Goal: Transaction & Acquisition: Purchase product/service

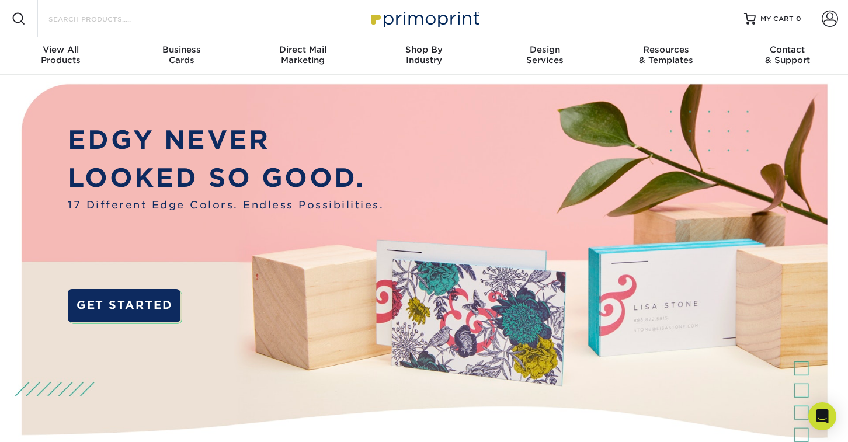
click at [105, 20] on input "Search Products" at bounding box center [104, 19] width 114 height 14
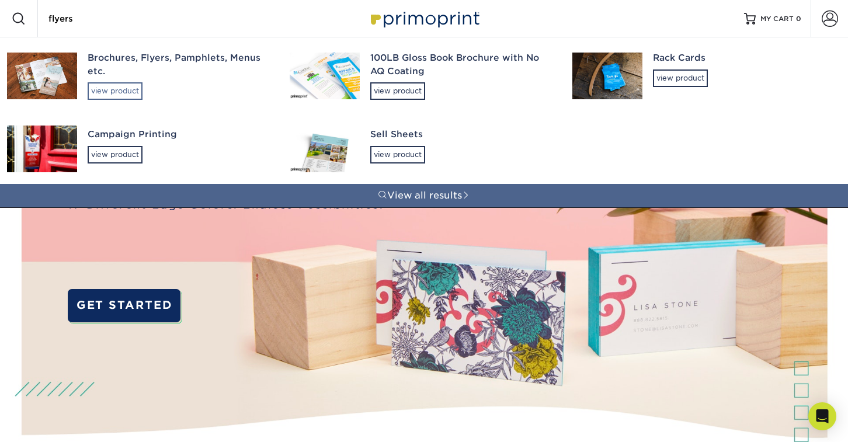
type input "flyers"
click at [127, 89] on div "view product" at bounding box center [115, 91] width 55 height 18
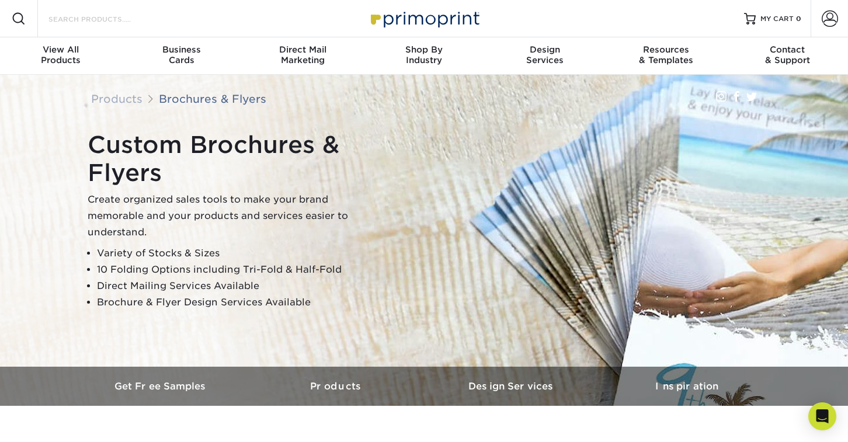
click at [121, 23] on input "Search Products" at bounding box center [104, 19] width 114 height 14
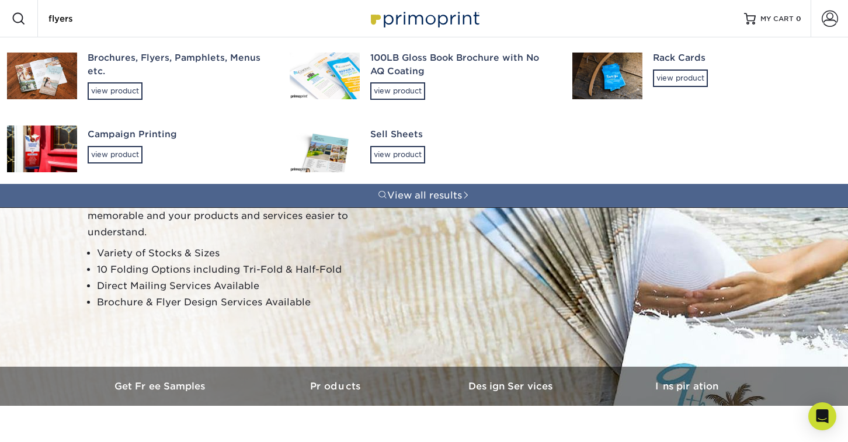
type input "flyers"
click at [113, 70] on div "Brochures, Flyers, Pamphlets, Menus etc." at bounding box center [178, 64] width 181 height 26
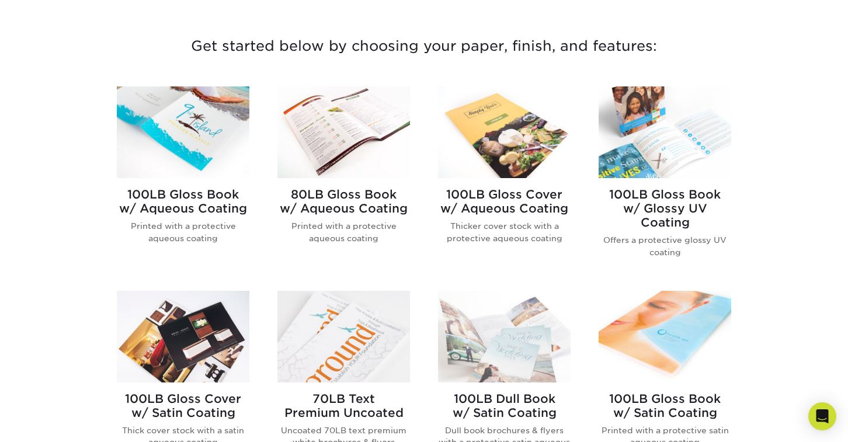
scroll to position [424, 0]
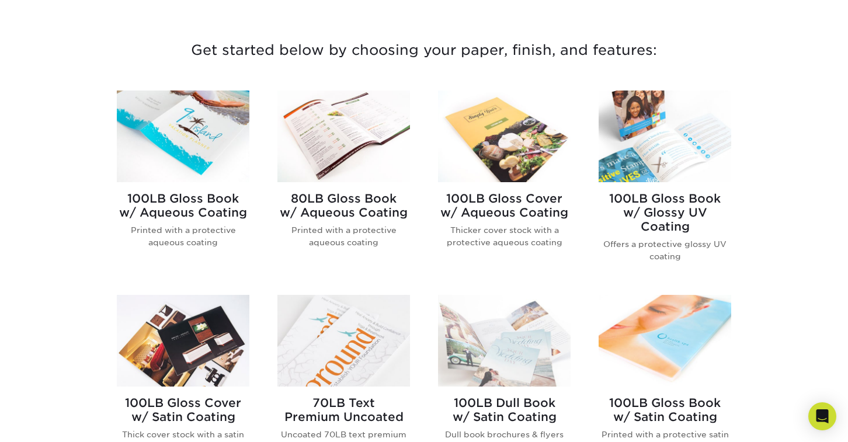
click at [496, 146] on img at bounding box center [504, 137] width 133 height 92
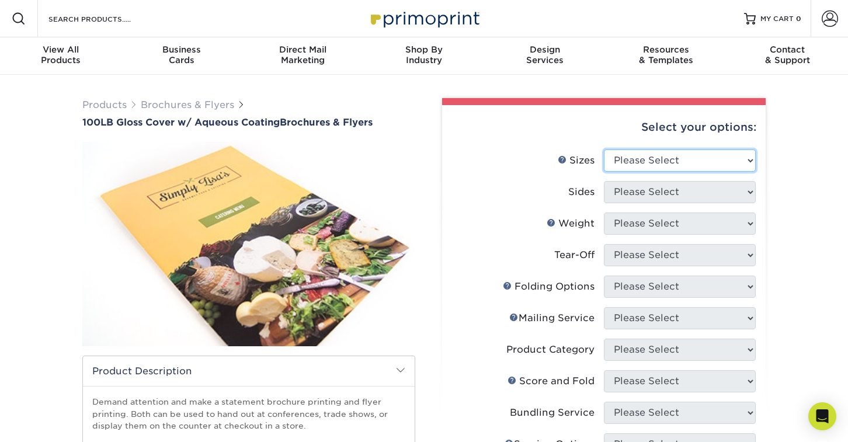
click at [725, 157] on select "Please Select 3.5" x 8.5" 3.5" x 11" 3.67" x 8.5" 4" x 8.5" 4" x 11" 4" x 12" 4…" at bounding box center [680, 160] width 152 height 22
click at [655, 159] on select "Please Select 3.5" x 8.5" 3.5" x 11" 3.67" x 8.5" 4" x 8.5" 4" x 11" 4" x 12" 4…" at bounding box center [680, 160] width 152 height 22
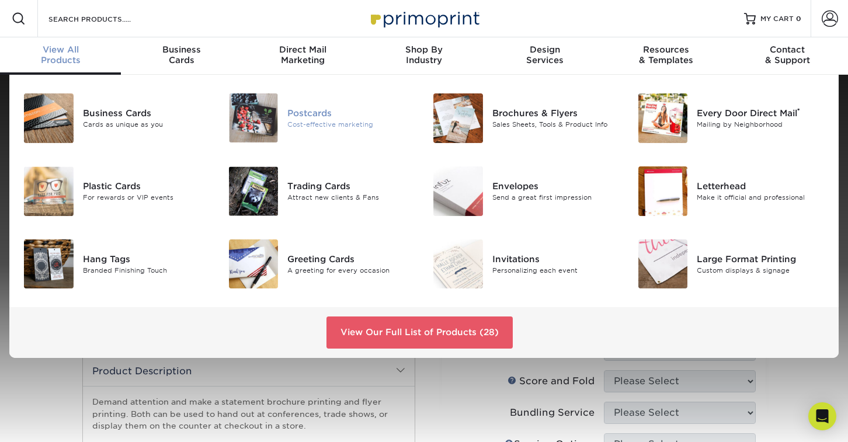
click at [321, 115] on div "Postcards" at bounding box center [351, 113] width 128 height 13
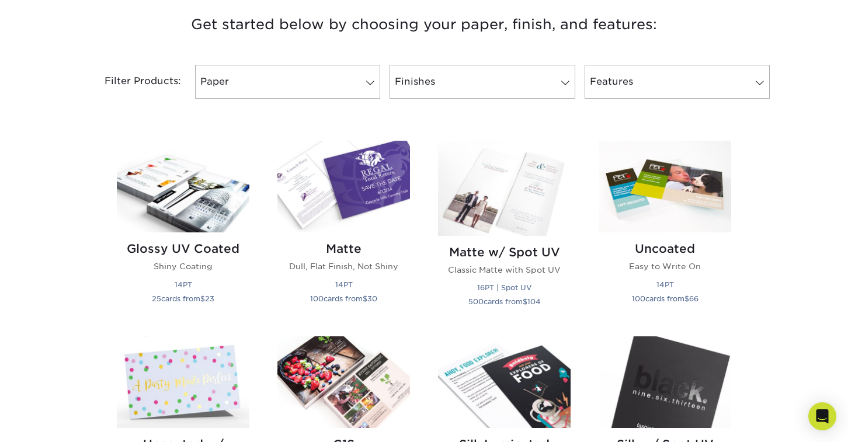
scroll to position [448, 0]
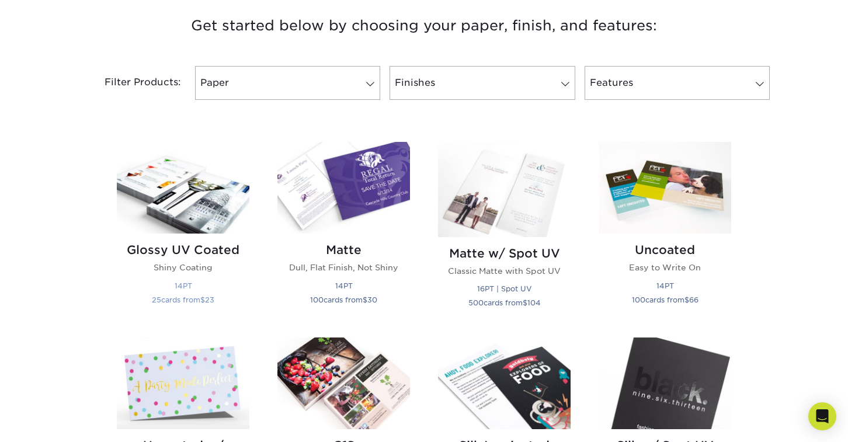
click at [215, 208] on img at bounding box center [183, 188] width 133 height 92
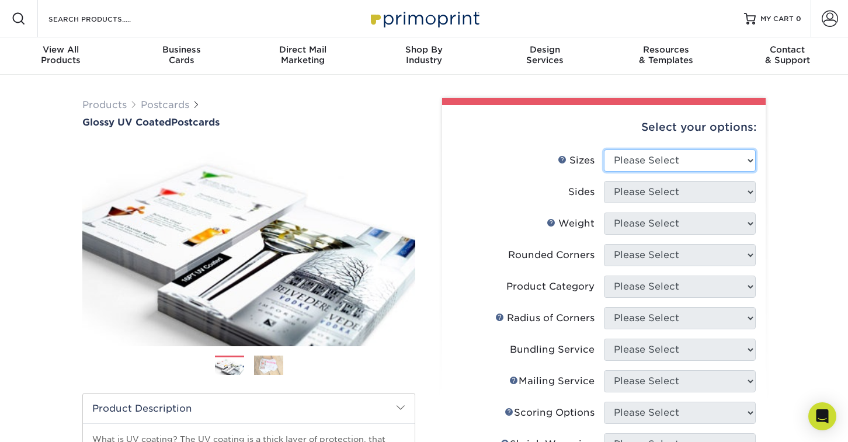
click at [653, 152] on select "Please Select 1.5" x 7" 2" x 4" 2" x 6" 2" x 7" 2" x 8" 2.12" x 5.5" 2.12" x 5.…" at bounding box center [680, 160] width 152 height 22
select select "5.00x7.00"
click at [604, 149] on select "Please Select 1.5" x 7" 2" x 4" 2" x 6" 2" x 7" 2" x 8" 2.12" x 5.5" 2.12" x 5.…" at bounding box center [680, 160] width 152 height 22
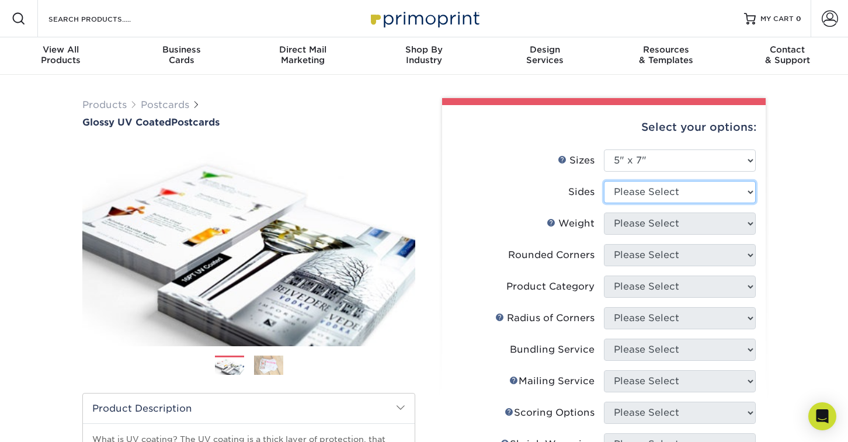
click at [743, 191] on select "Please Select Print Both Sides Print Front Only" at bounding box center [680, 192] width 152 height 22
select select "13abbda7-1d64-4f25-8bb2-c179b224825d"
click at [604, 181] on select "Please Select Print Both Sides Print Front Only" at bounding box center [680, 192] width 152 height 22
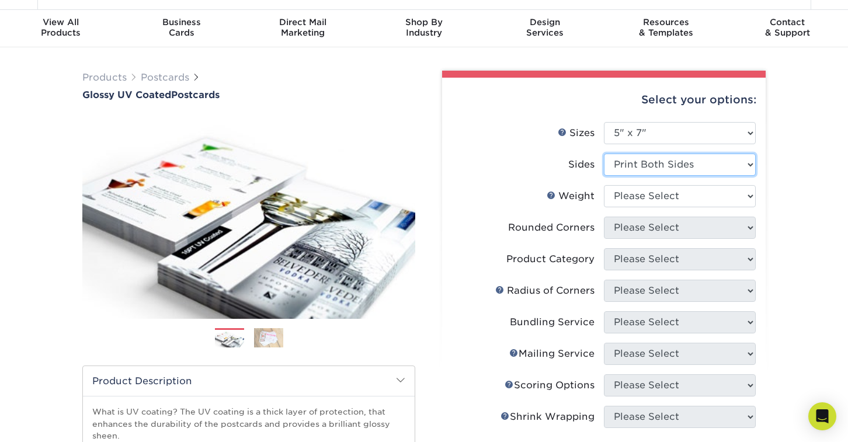
scroll to position [33, 0]
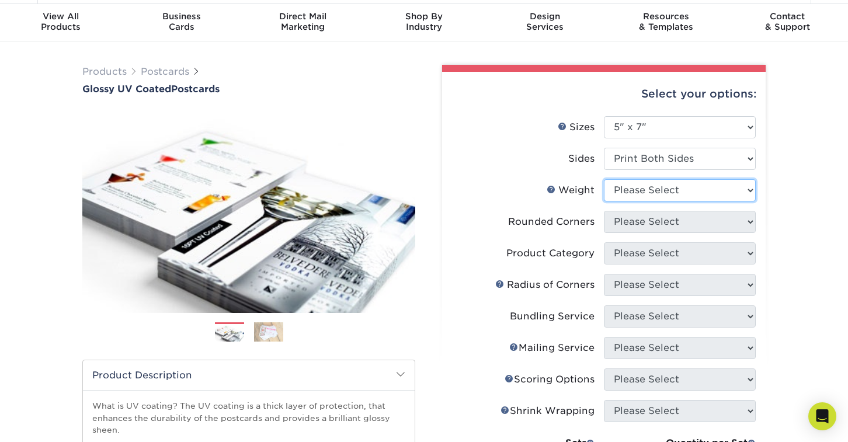
click at [732, 195] on select "Please Select 16PT 14PT 18PT C1S" at bounding box center [680, 190] width 152 height 22
select select "16PT"
click at [604, 179] on select "Please Select 16PT 14PT 18PT C1S" at bounding box center [680, 190] width 152 height 22
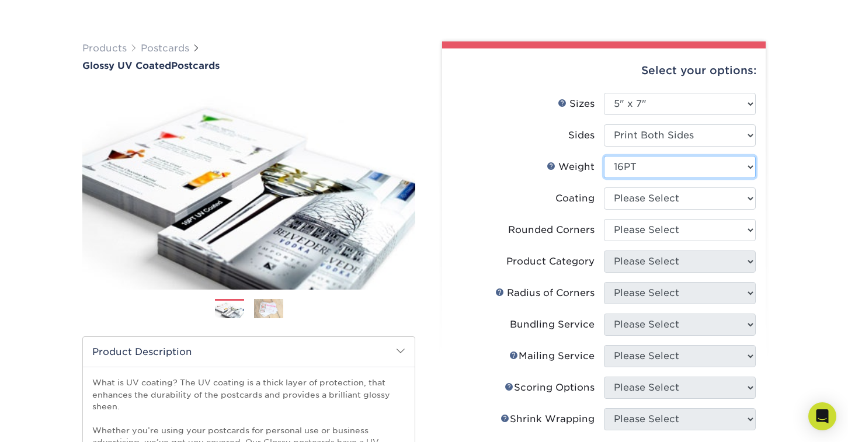
scroll to position [61, 0]
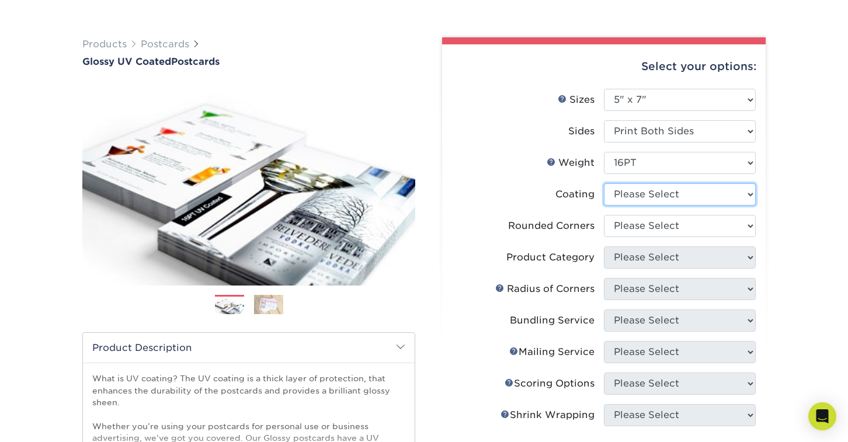
click at [716, 195] on select at bounding box center [680, 194] width 152 height 22
select select "ae367451-b2b8-45df-a344-0f05b6a12993"
click at [604, 183] on select at bounding box center [680, 194] width 152 height 22
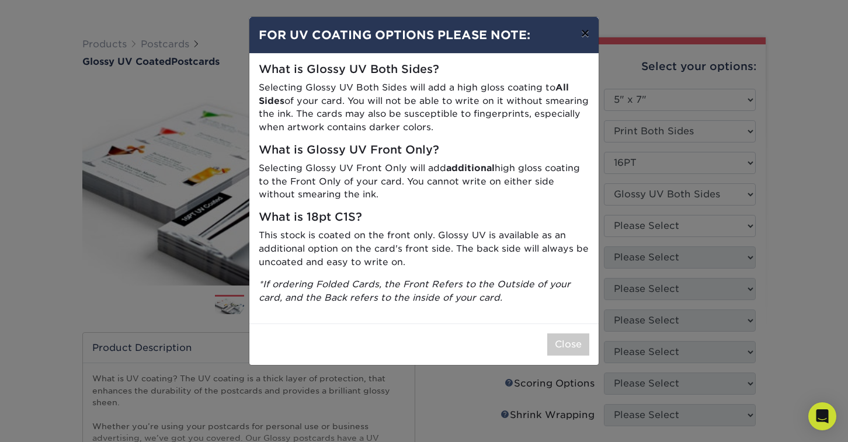
click at [585, 34] on button "×" at bounding box center [585, 33] width 27 height 33
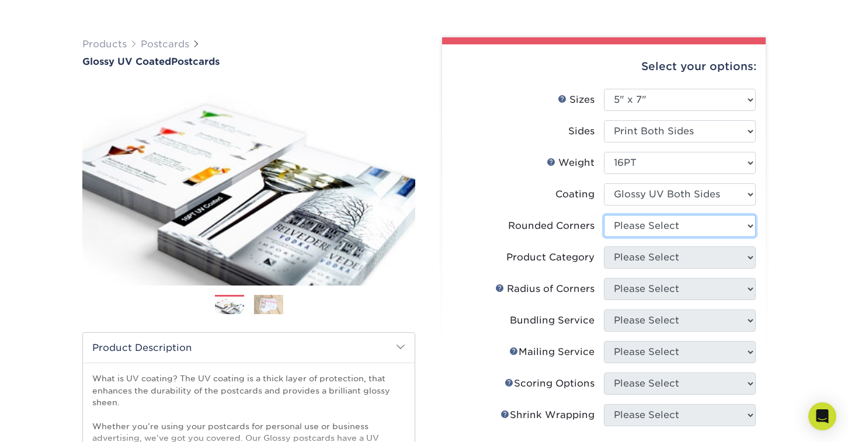
click at [652, 223] on select "Please Select Yes - Round 4 Corners No" at bounding box center [680, 226] width 152 height 22
select select "0"
click at [604, 215] on select "Please Select Yes - Round 4 Corners No" at bounding box center [680, 226] width 152 height 22
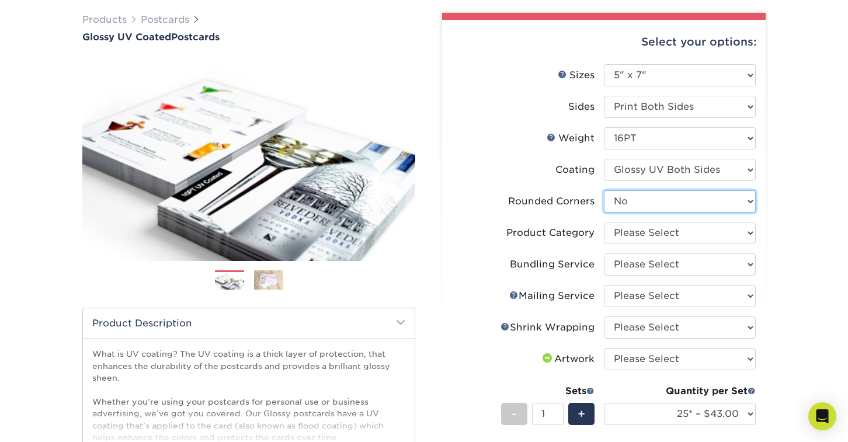
scroll to position [95, 0]
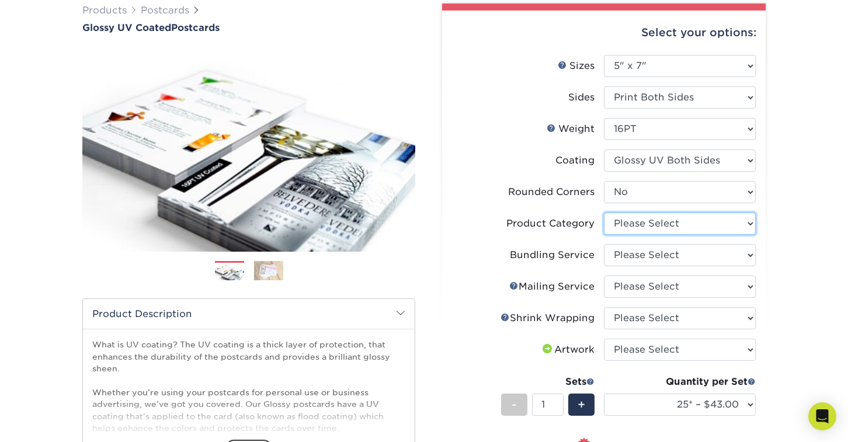
click at [734, 228] on select "Please Select Postcards" at bounding box center [680, 224] width 152 height 22
select select "9b7272e0-d6c8-4c3c-8e97-d3a1bcdab858"
click at [604, 213] on select "Please Select Postcards" at bounding box center [680, 224] width 152 height 22
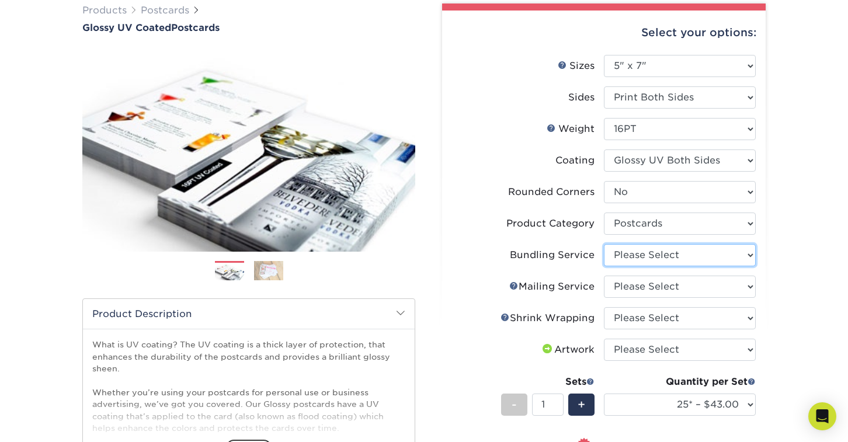
click at [724, 251] on select "Please Select No Bundling Services Yes, Bundles of 50 (+2 Days) Yes, Bundles of…" at bounding box center [680, 255] width 152 height 22
click at [604, 244] on select "Please Select No Bundling Services Yes, Bundles of 50 (+2 Days) Yes, Bundles of…" at bounding box center [680, 255] width 152 height 22
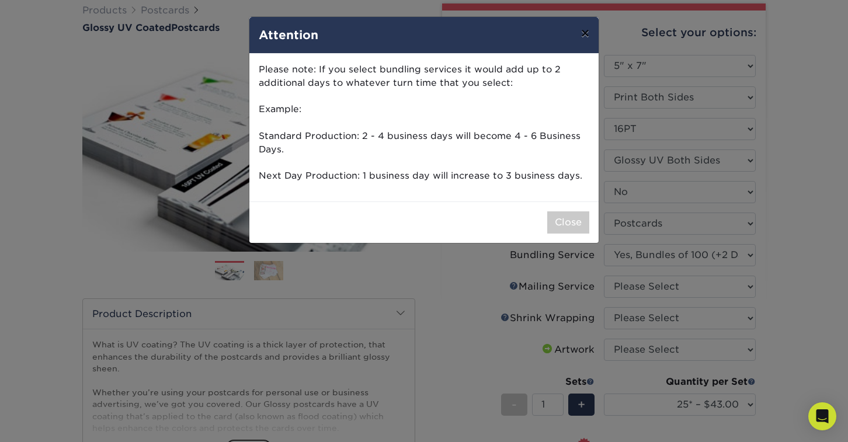
click at [584, 33] on button "×" at bounding box center [585, 33] width 27 height 33
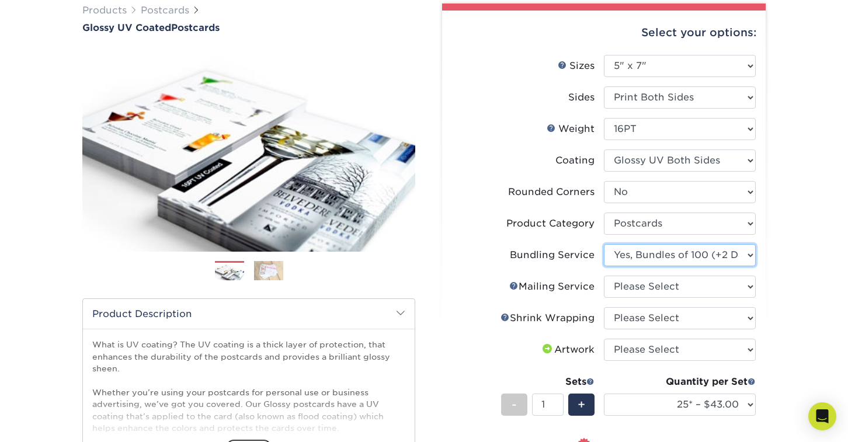
click at [672, 253] on select "Please Select No Bundling Services Yes, Bundles of 50 (+2 Days) Yes, Bundles of…" at bounding box center [680, 255] width 152 height 22
select select "58689abb-25c0-461c-a4c3-a80b627d6649"
click at [604, 244] on select "Please Select No Bundling Services Yes, Bundles of 50 (+2 Days) Yes, Bundles of…" at bounding box center [680, 255] width 152 height 22
click at [801, 260] on div "Products Postcards Glossy UV Coated Postcards Previous Next show more 25" at bounding box center [424, 348] width 848 height 736
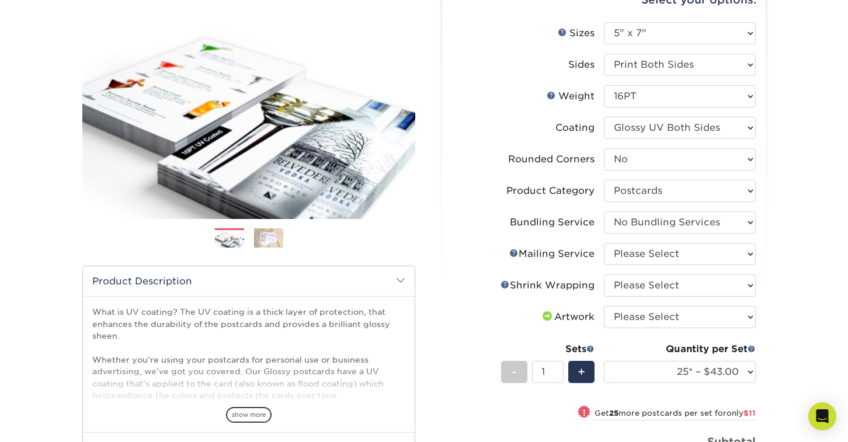
scroll to position [128, 0]
click at [741, 249] on select "Please Select No Direct Mailing Service No, I will mail/stamp/imprint Direct Ma…" at bounding box center [680, 253] width 152 height 22
select select "934e270e-9523-48b9-93c7-78b0896e16a6"
click at [604, 242] on select "Please Select No Direct Mailing Service No, I will mail/stamp/imprint Direct Ma…" at bounding box center [680, 253] width 152 height 22
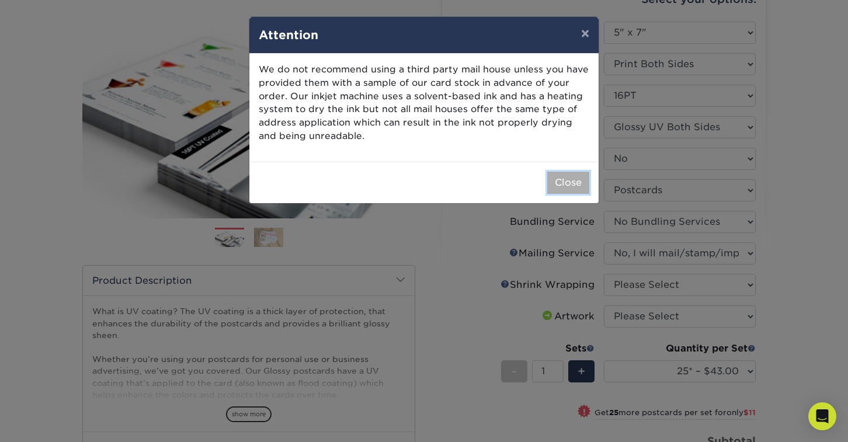
click at [562, 183] on button "Close" at bounding box center [568, 183] width 42 height 22
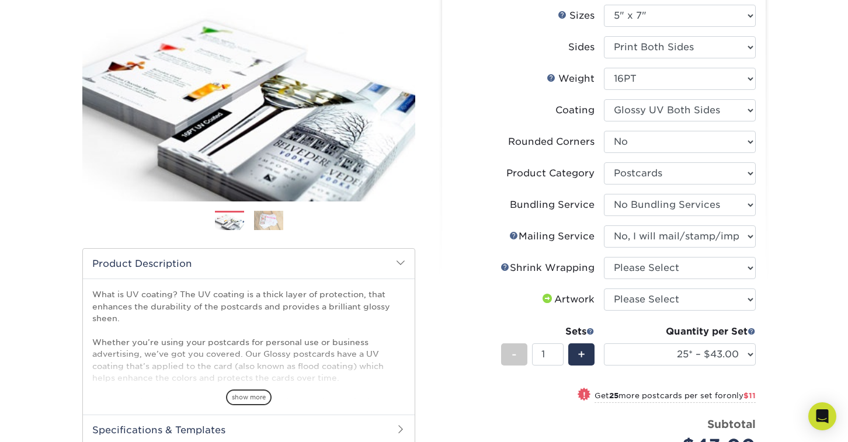
scroll to position [152, 0]
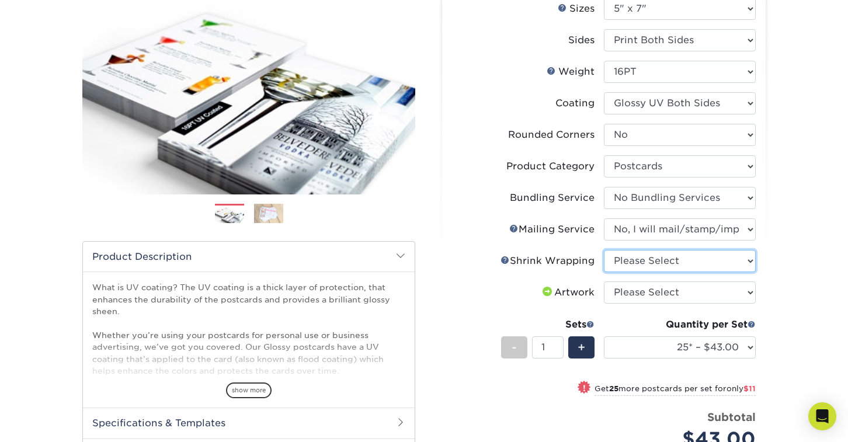
click at [745, 259] on select "Please Select No Shrink Wrapping Shrink Wrap 100 Per Package Shrink Wrap 50 Per…" at bounding box center [680, 261] width 152 height 22
select select "adc17b74-f534-473a-9ef4-338c46c4d266"
click at [604, 250] on select "Please Select No Shrink Wrapping Shrink Wrap 100 Per Package Shrink Wrap 50 Per…" at bounding box center [680, 261] width 152 height 22
select select "500 – $202.75"
click at [792, 274] on div "Products Postcards Glossy UV Coated Postcards Previous Next show more 25" at bounding box center [424, 291] width 848 height 736
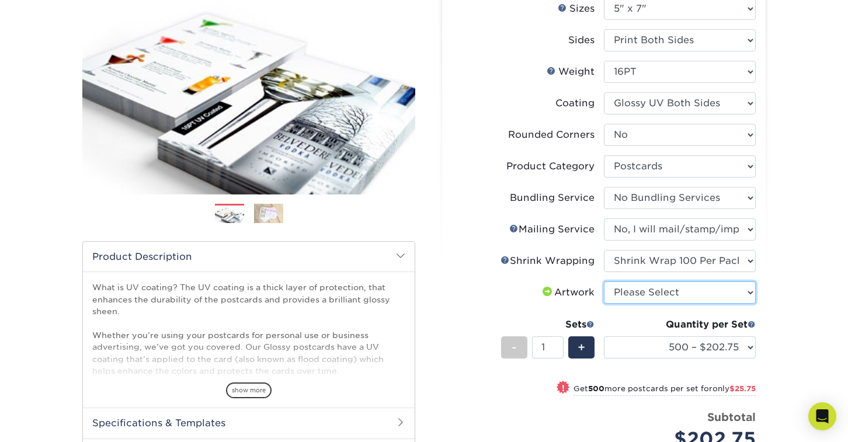
click at [724, 292] on select "Please Select I will upload files I need a design - $150" at bounding box center [680, 292] width 152 height 22
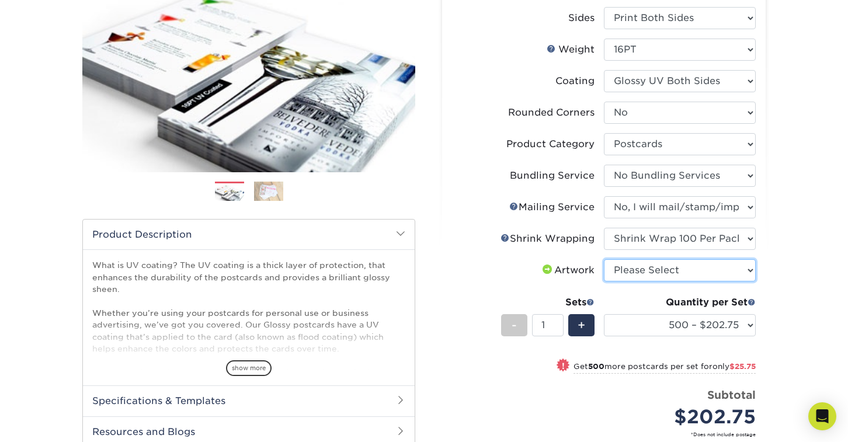
scroll to position [183, 0]
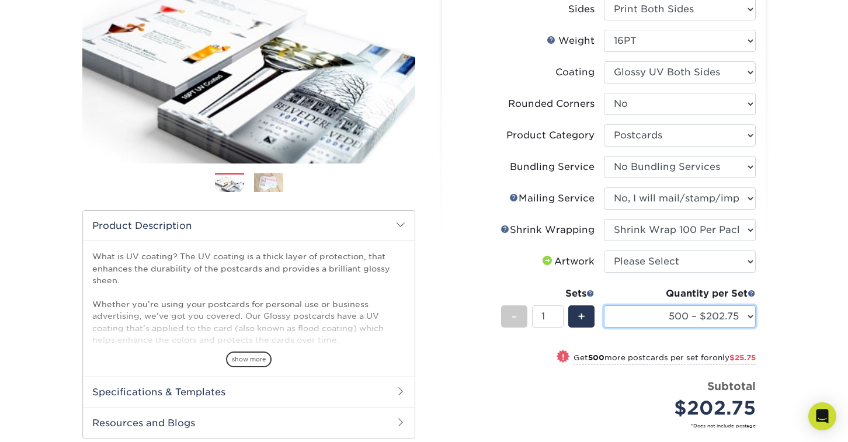
click at [747, 314] on select "25* – $43.00 50* – $54.00 75* – $67.00 100* – $92.00 250* – $148.00 500 – $202.…" at bounding box center [680, 316] width 152 height 22
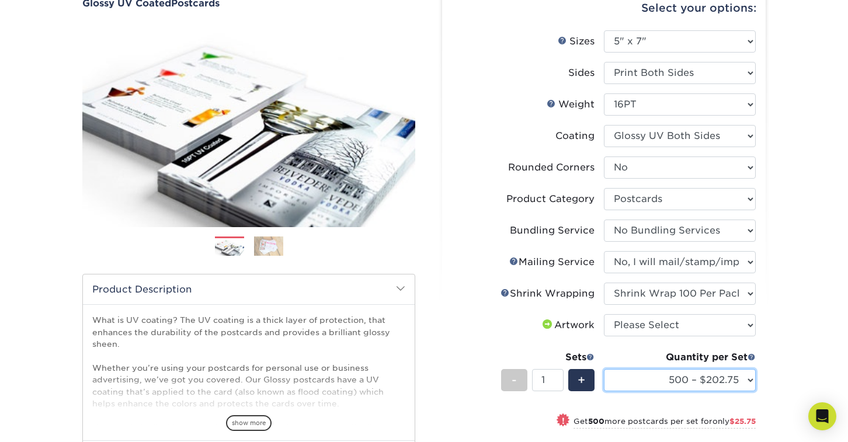
scroll to position [107, 0]
